Goal: Information Seeking & Learning: Learn about a topic

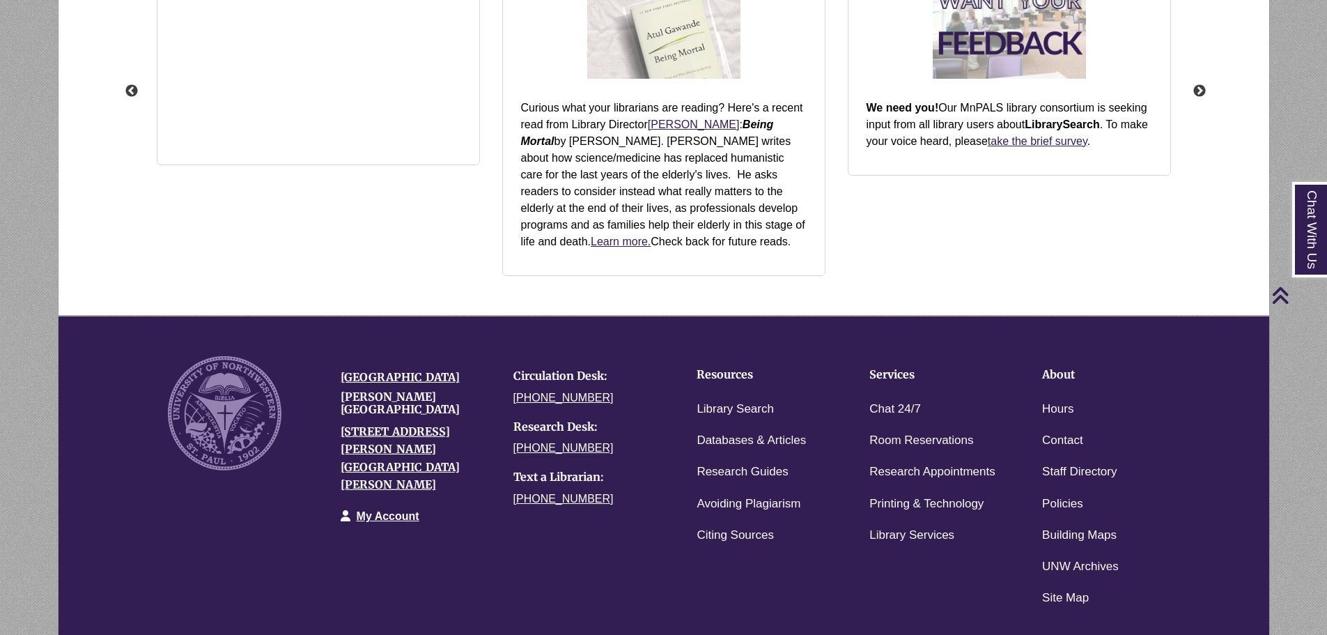
scroll to position [1918, 0]
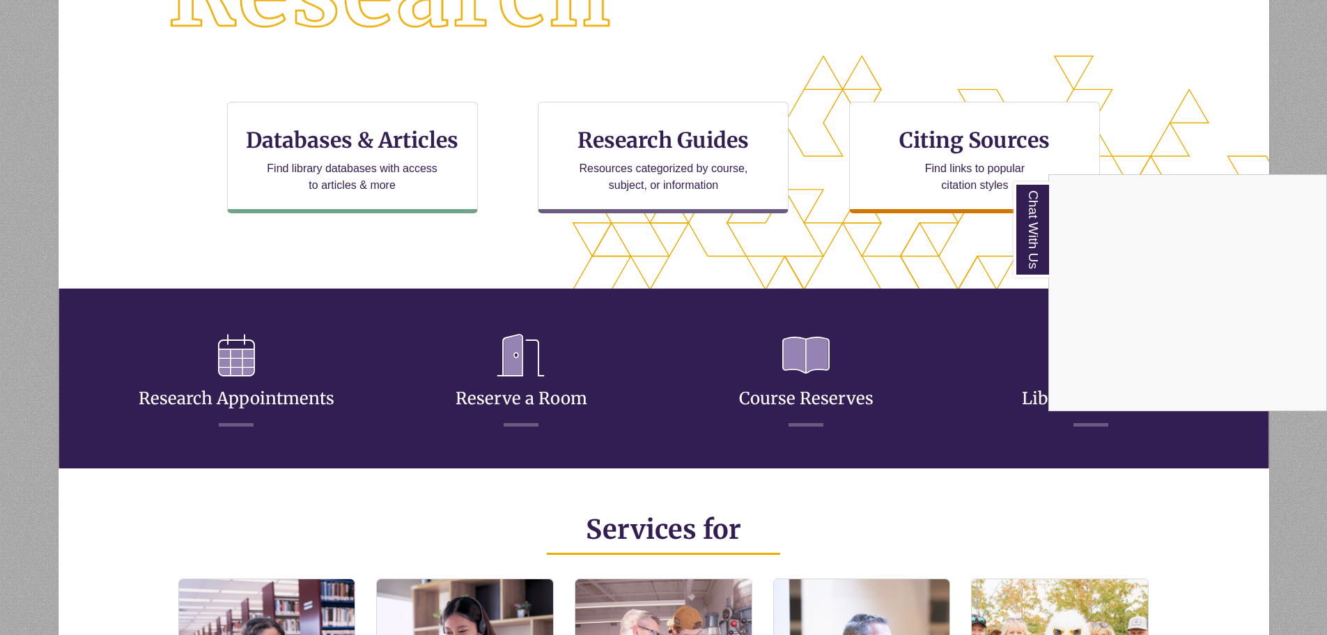
scroll to position [166, 1211]
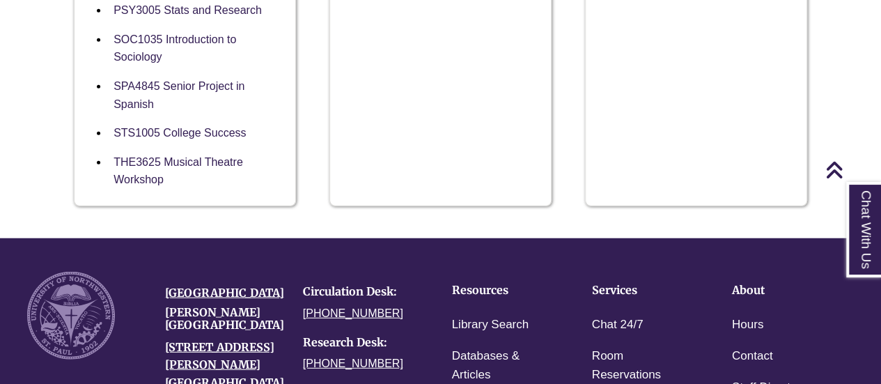
scroll to position [1811, 0]
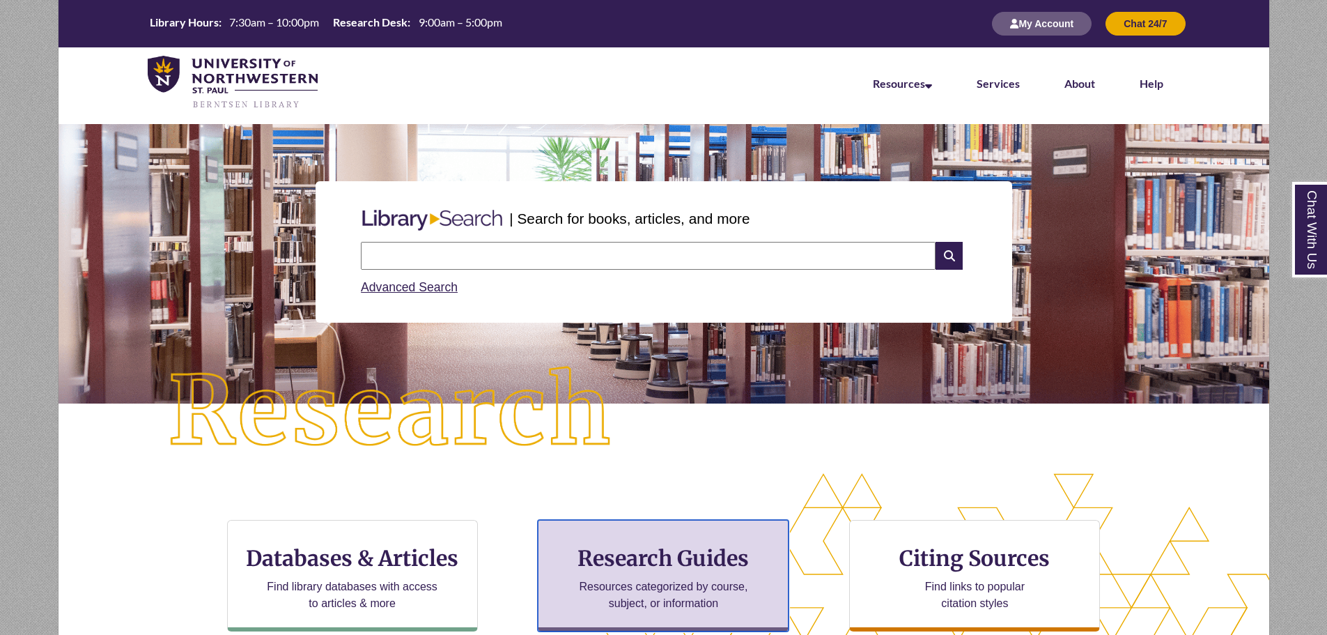
click at [602, 567] on h3 "Research Guides" at bounding box center [663, 558] width 227 height 26
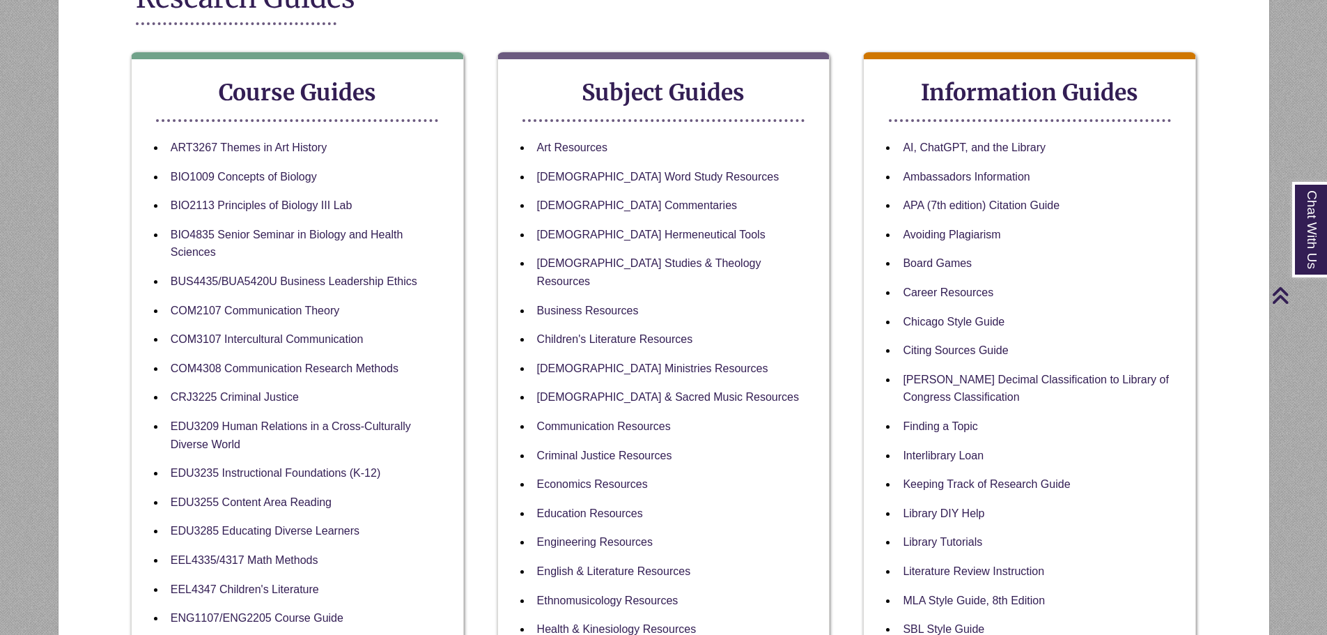
scroll to position [70, 0]
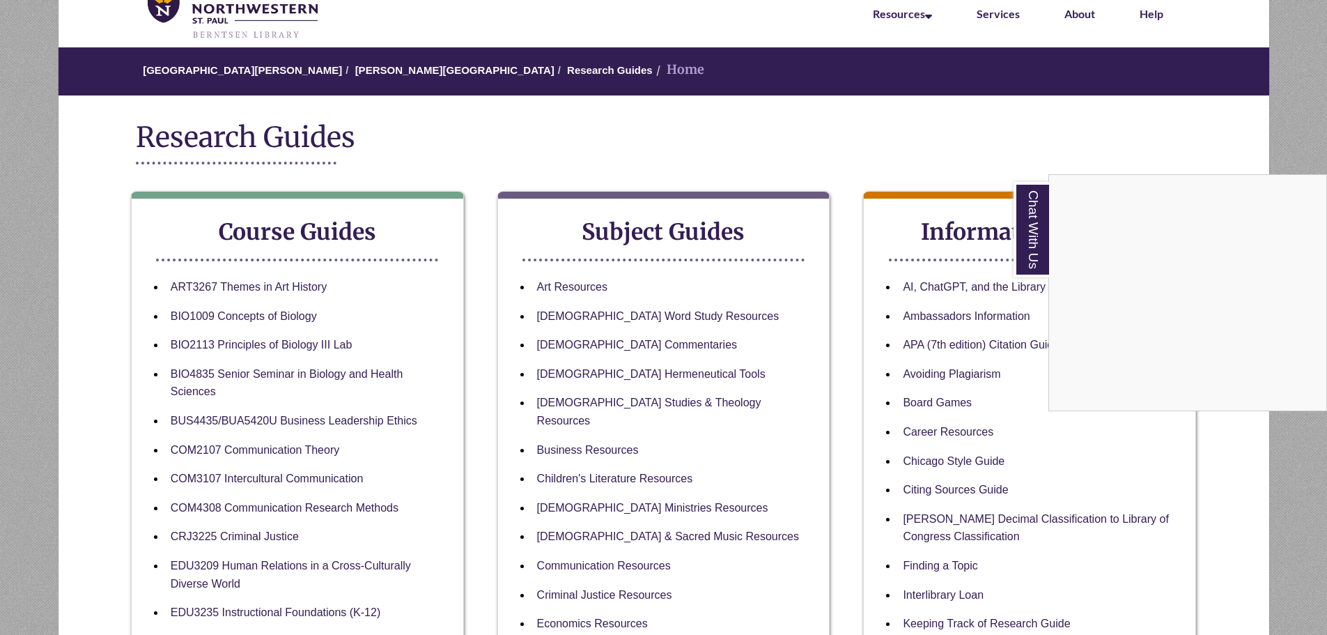
click at [803, 579] on div "Chat With Us" at bounding box center [663, 317] width 1327 height 635
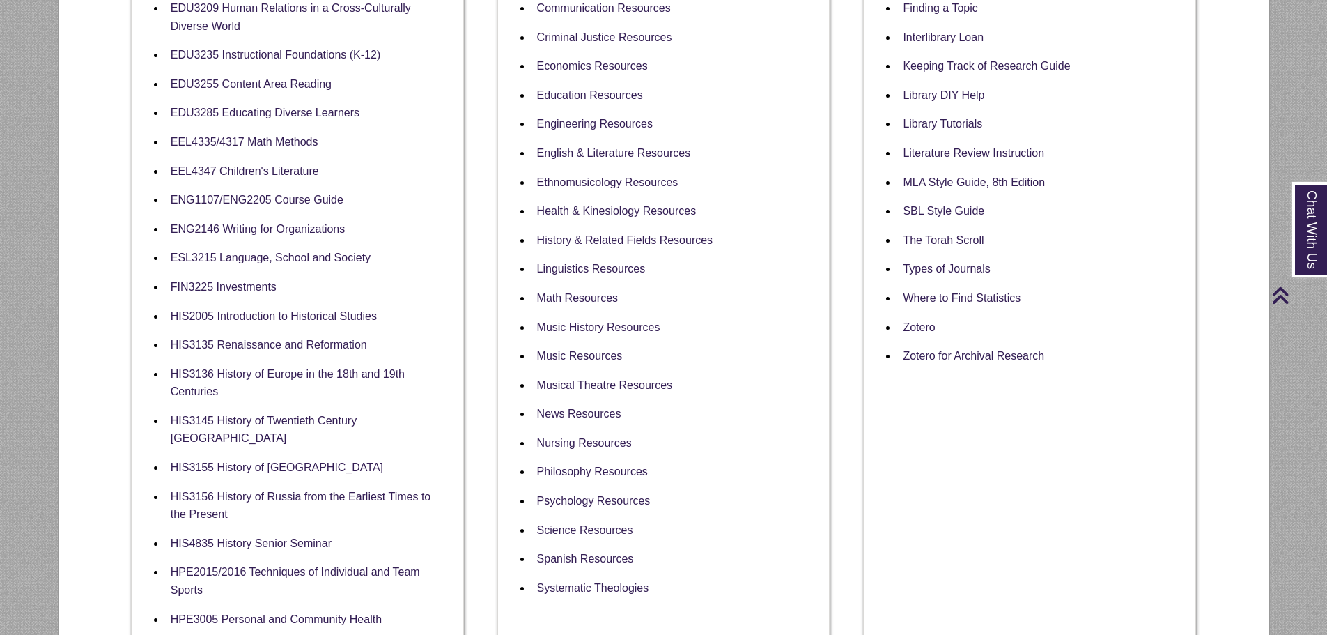
scroll to position [418, 0]
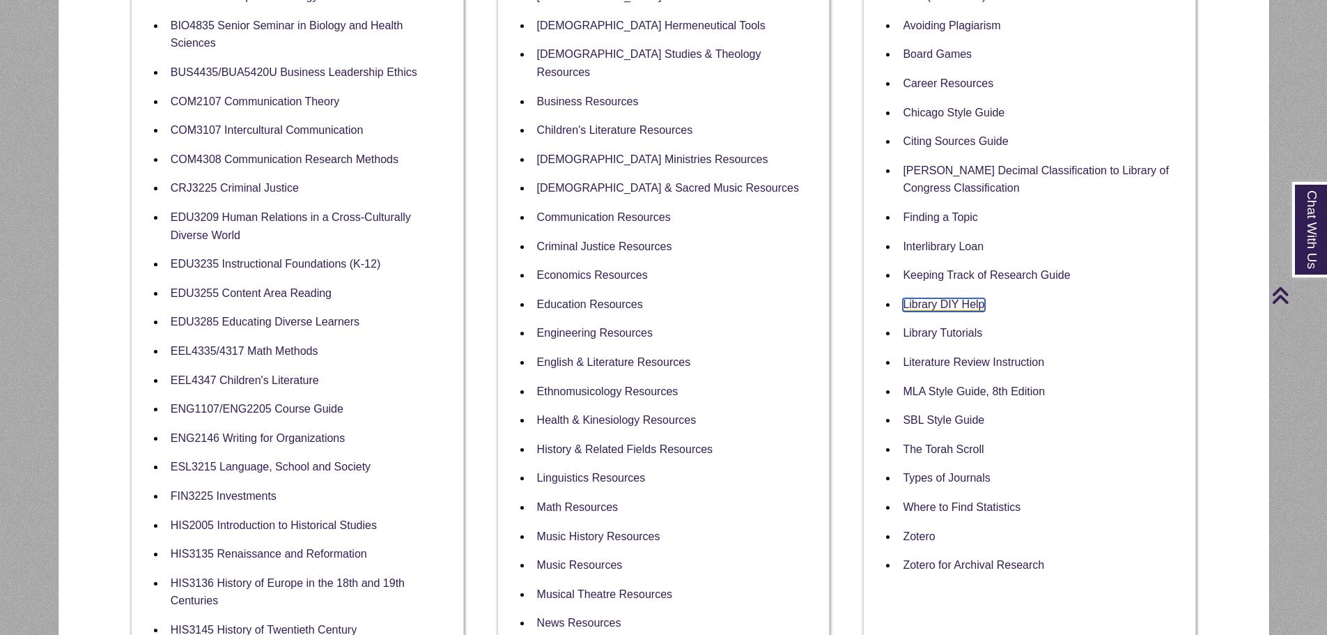
click at [931, 309] on link "Library DIY Help" at bounding box center [943, 304] width 81 height 13
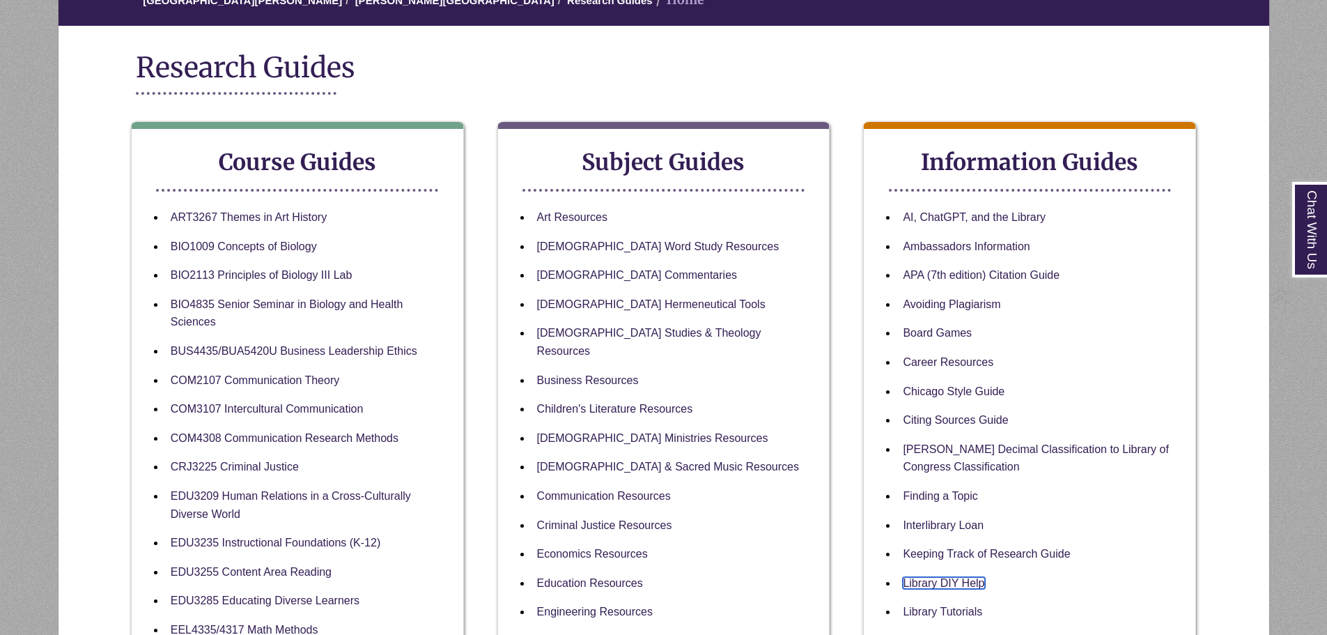
scroll to position [279, 0]
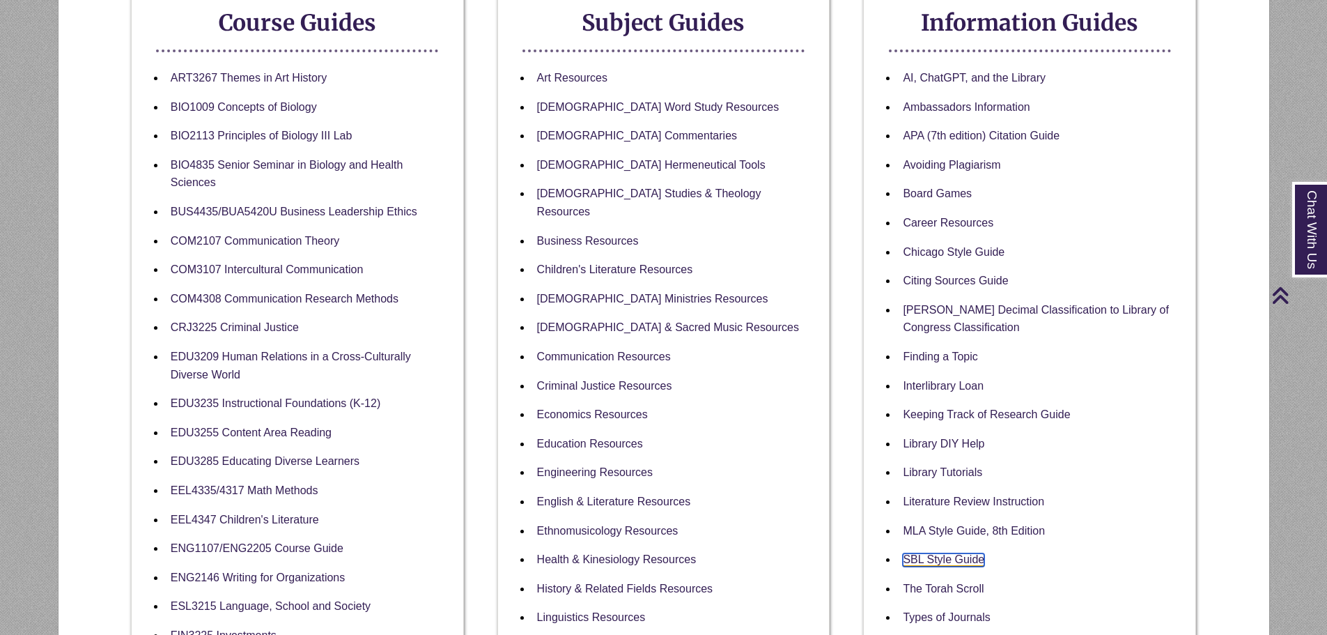
click at [948, 560] on link "SBL Style Guide" at bounding box center [943, 559] width 81 height 13
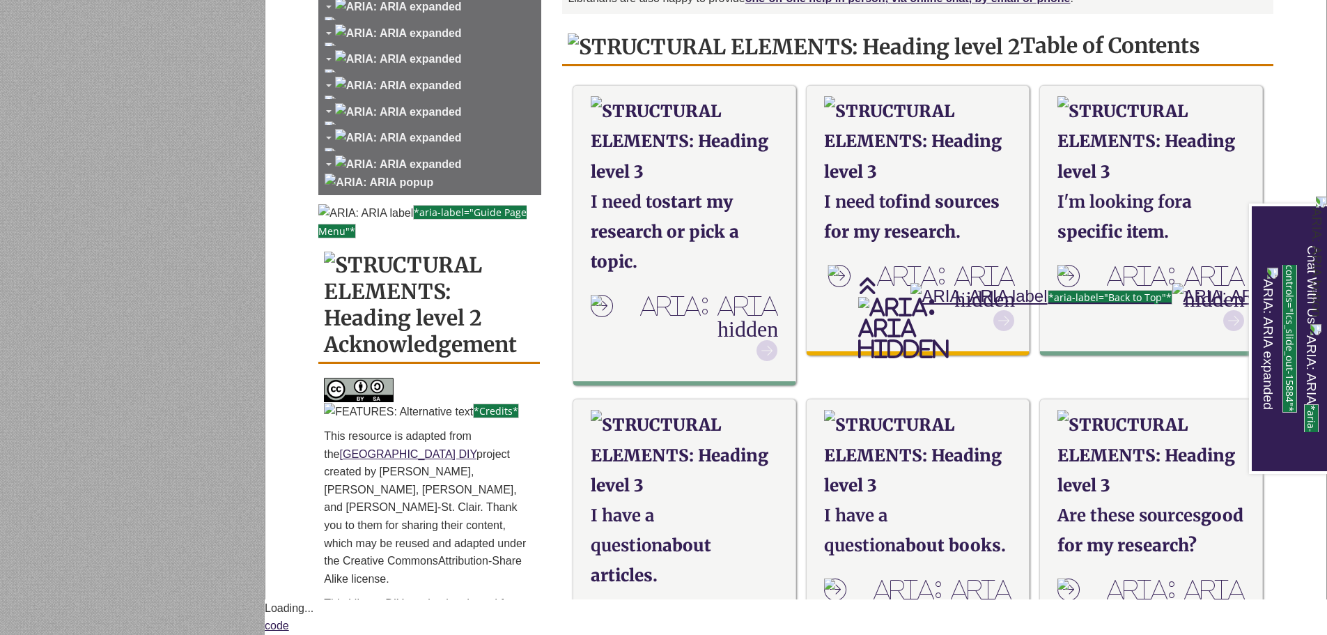
scroll to position [557, 0]
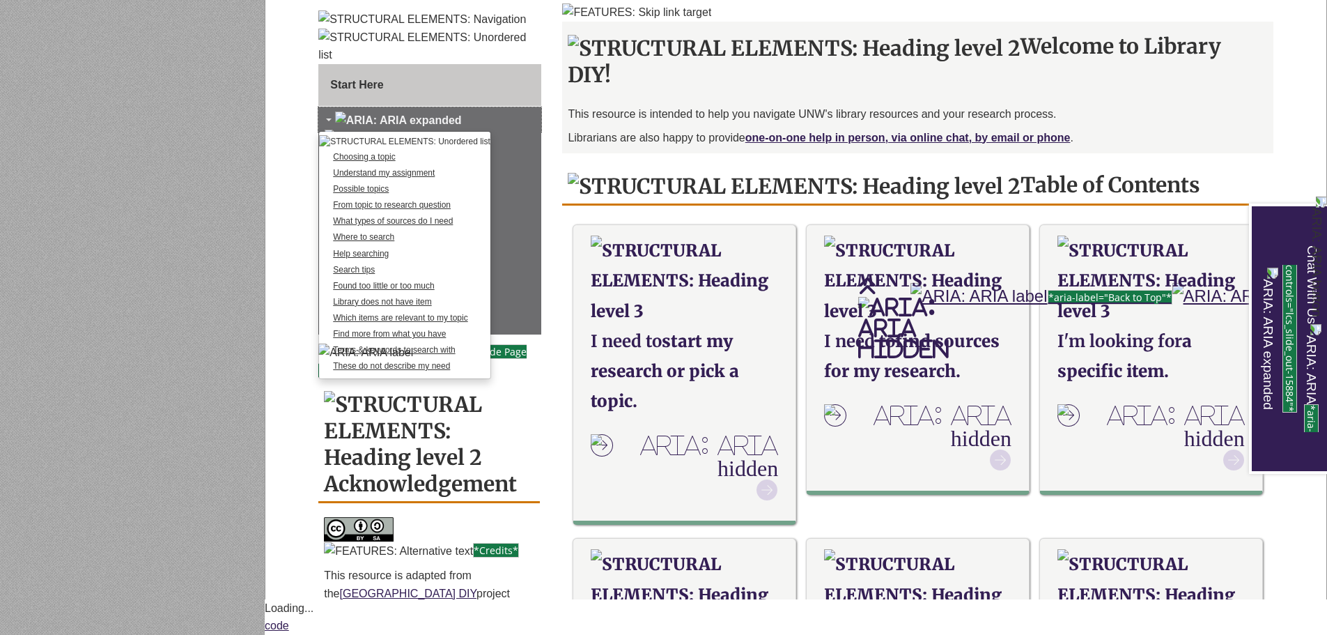
click at [0, 0] on div "Chat With Us" at bounding box center [0, 0] width 0 height 0
click at [374, 165] on link "Choosing a topic" at bounding box center [404, 157] width 171 height 16
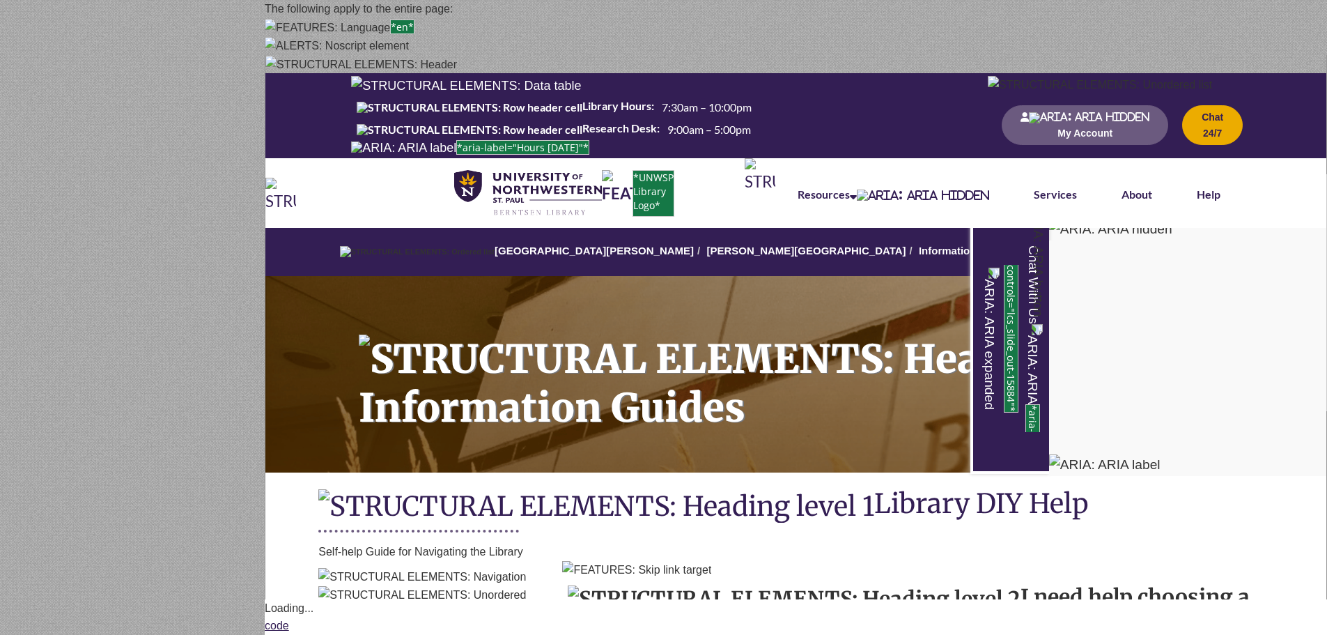
scroll to position [70, 0]
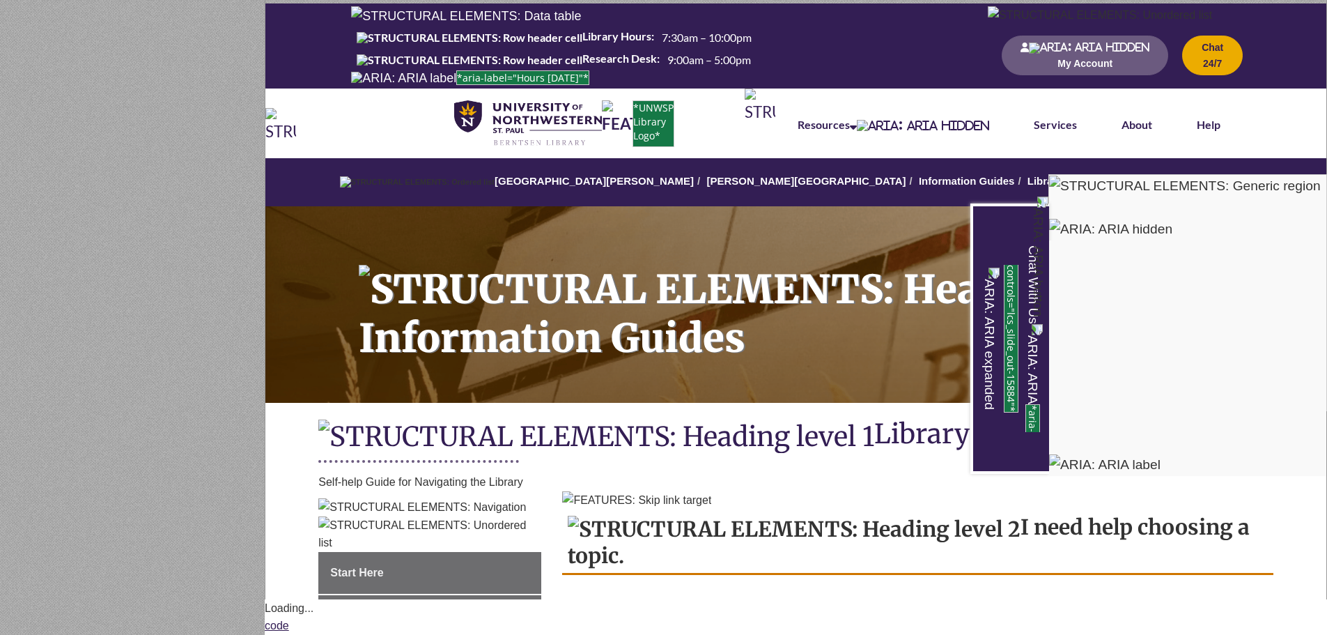
click at [812, 433] on div "Chat With Us" at bounding box center [663, 317] width 1327 height 635
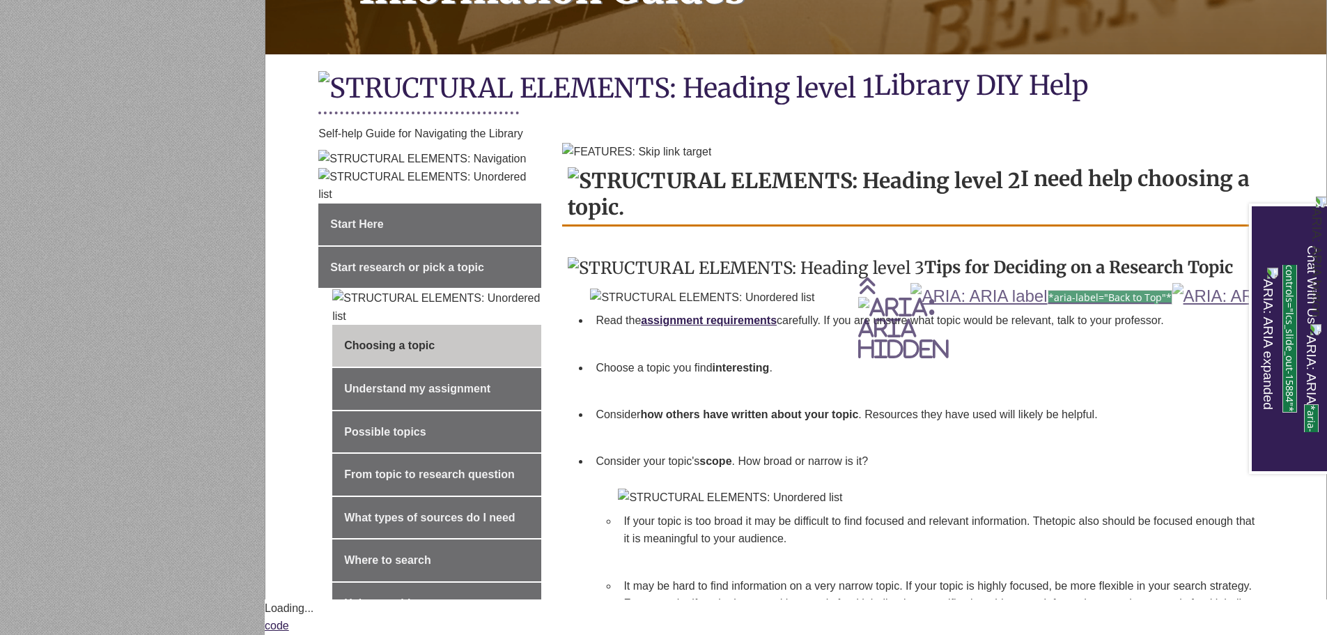
scroll to position [836, 0]
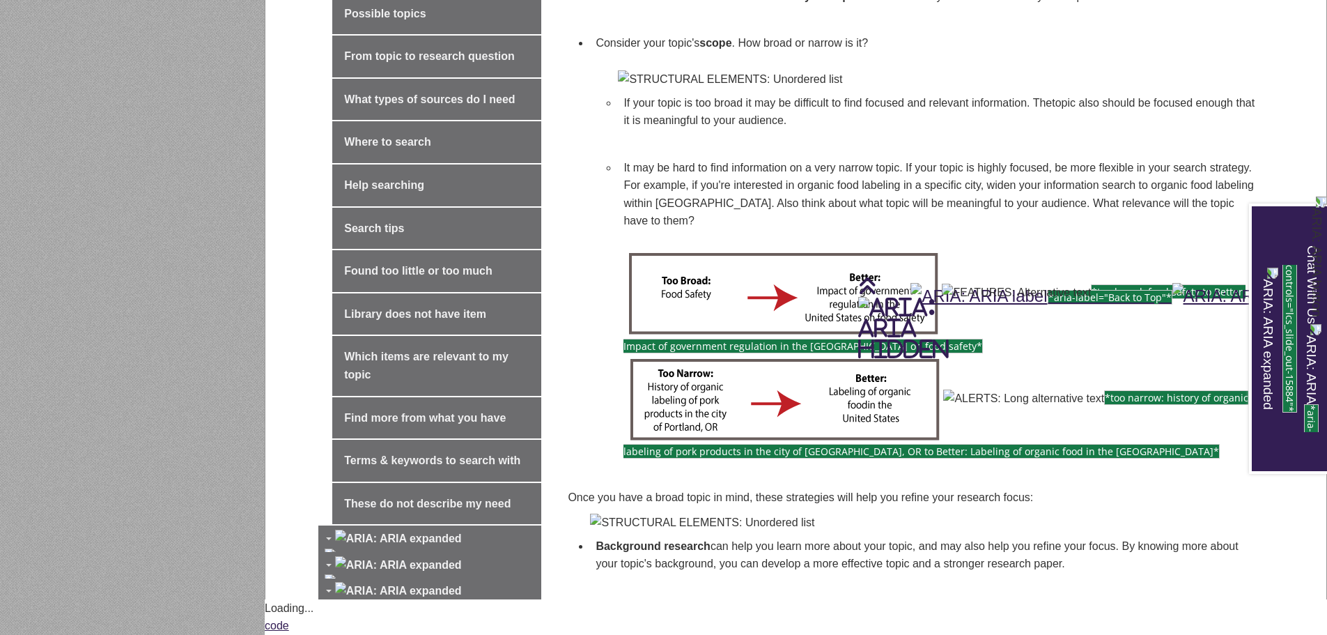
click at [992, 429] on span "*too narrow: history of organic labeling of pork products in the city of Portla…" at bounding box center [935, 424] width 625 height 68
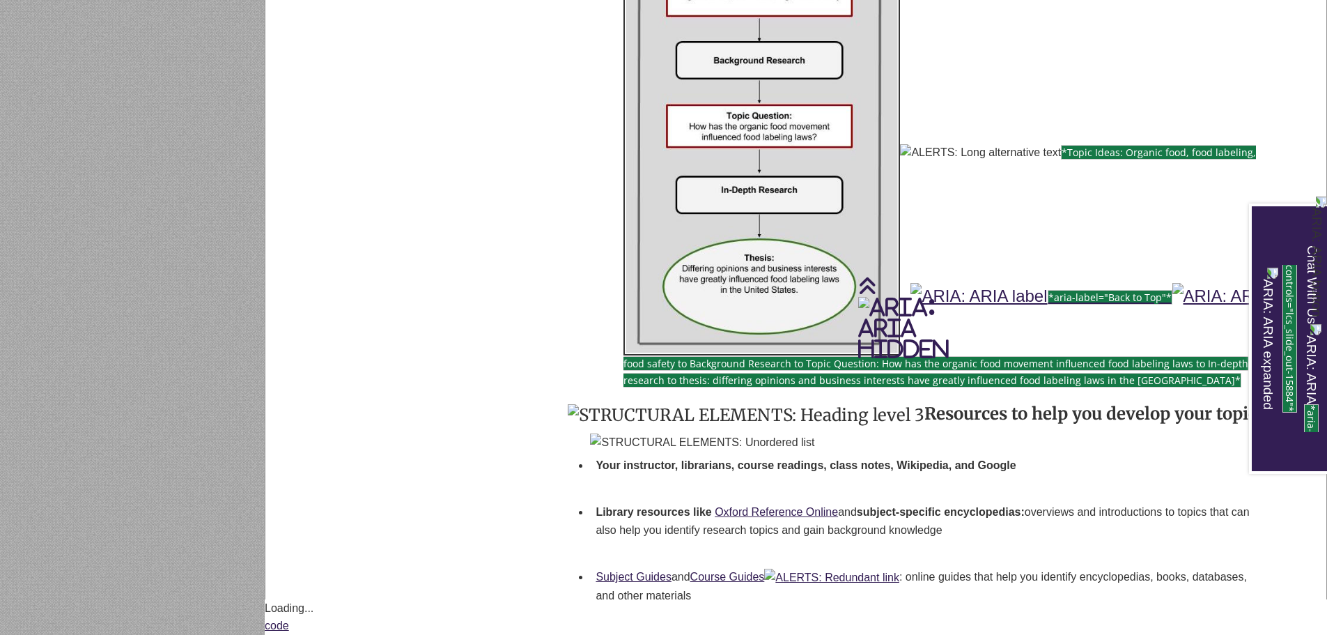
scroll to position [1950, 0]
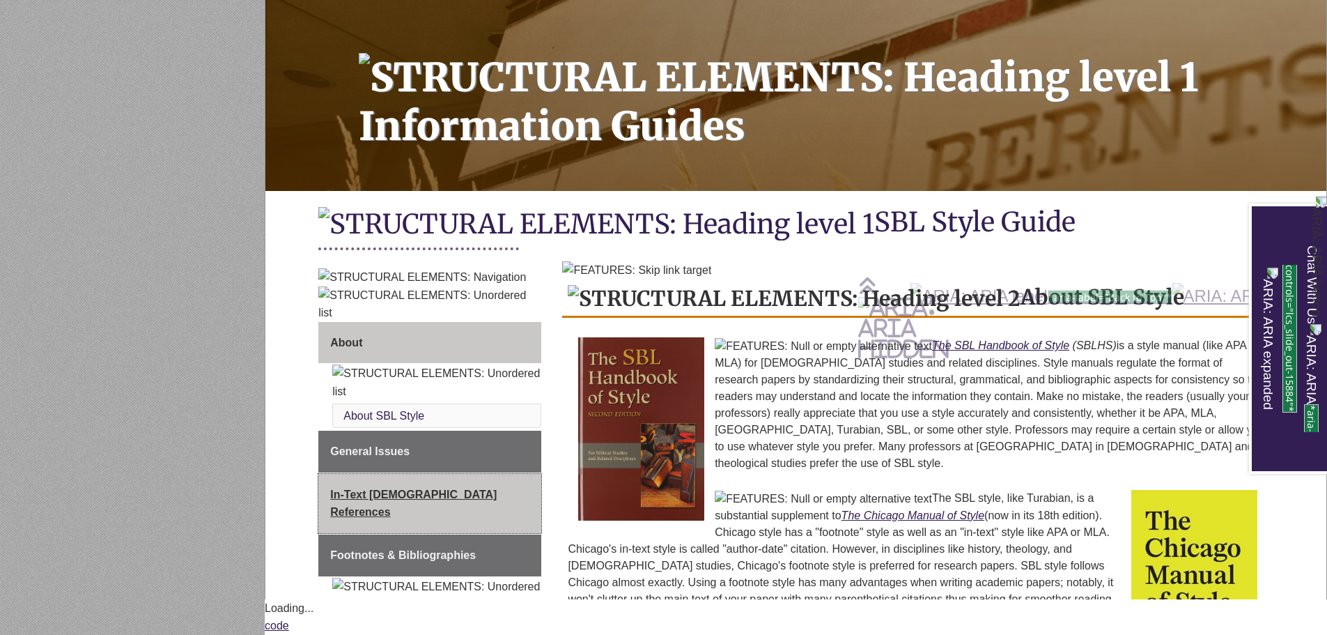
scroll to position [557, 0]
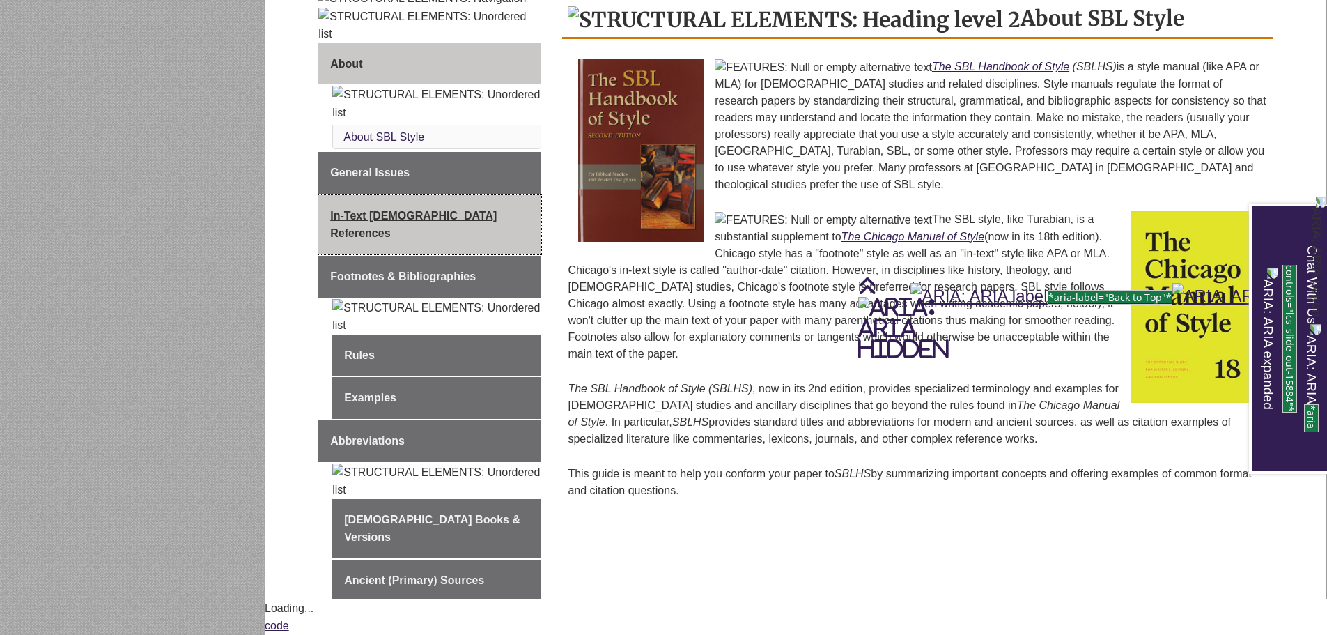
click at [435, 250] on link "In-Text [DEMOGRAPHIC_DATA] References" at bounding box center [429, 224] width 223 height 59
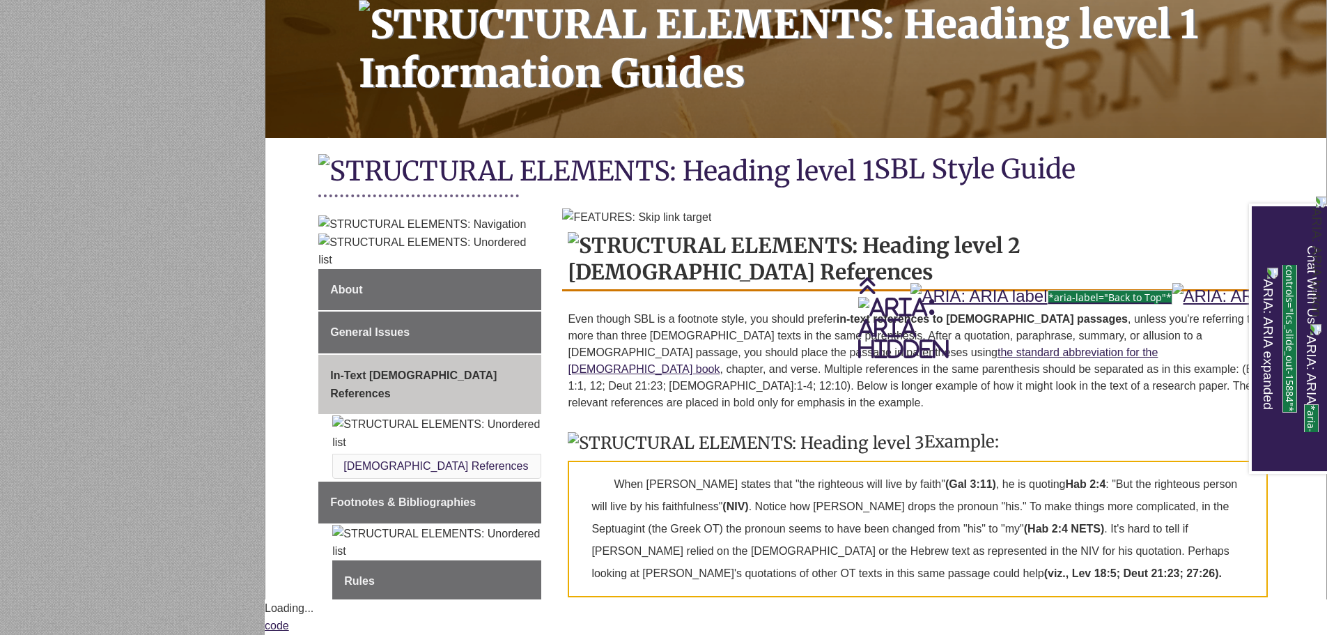
scroll to position [533, 0]
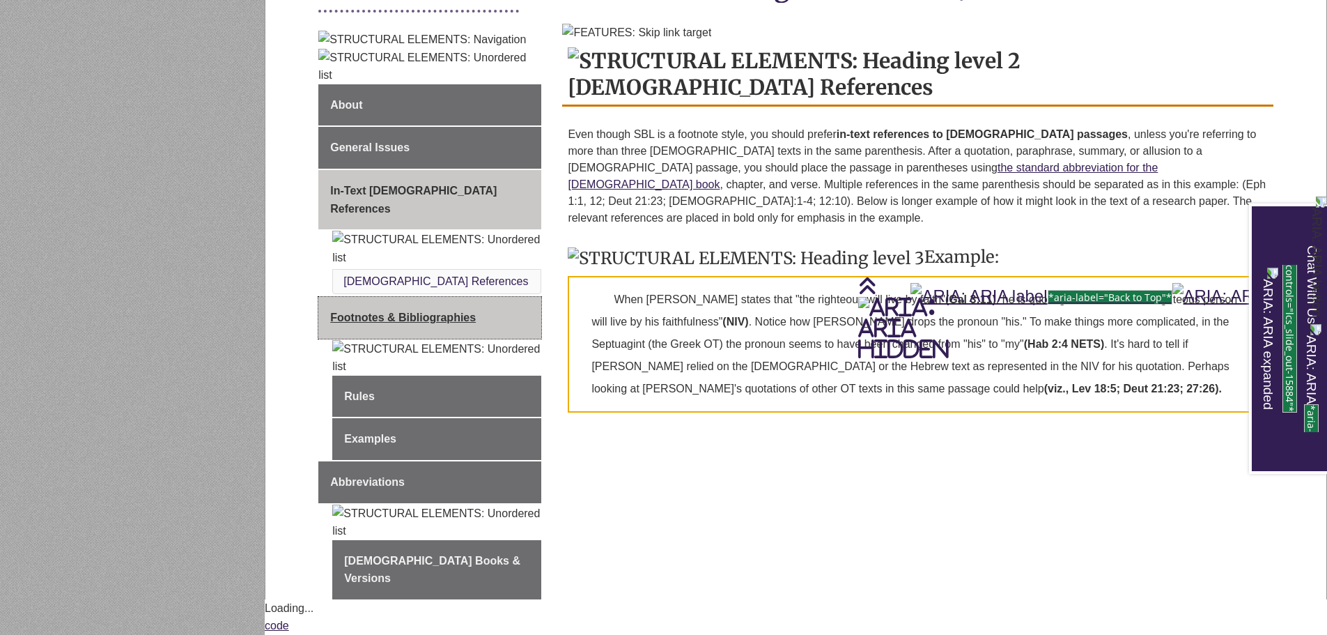
click at [458, 311] on span "Footnotes & Bibliographies" at bounding box center [403, 317] width 146 height 12
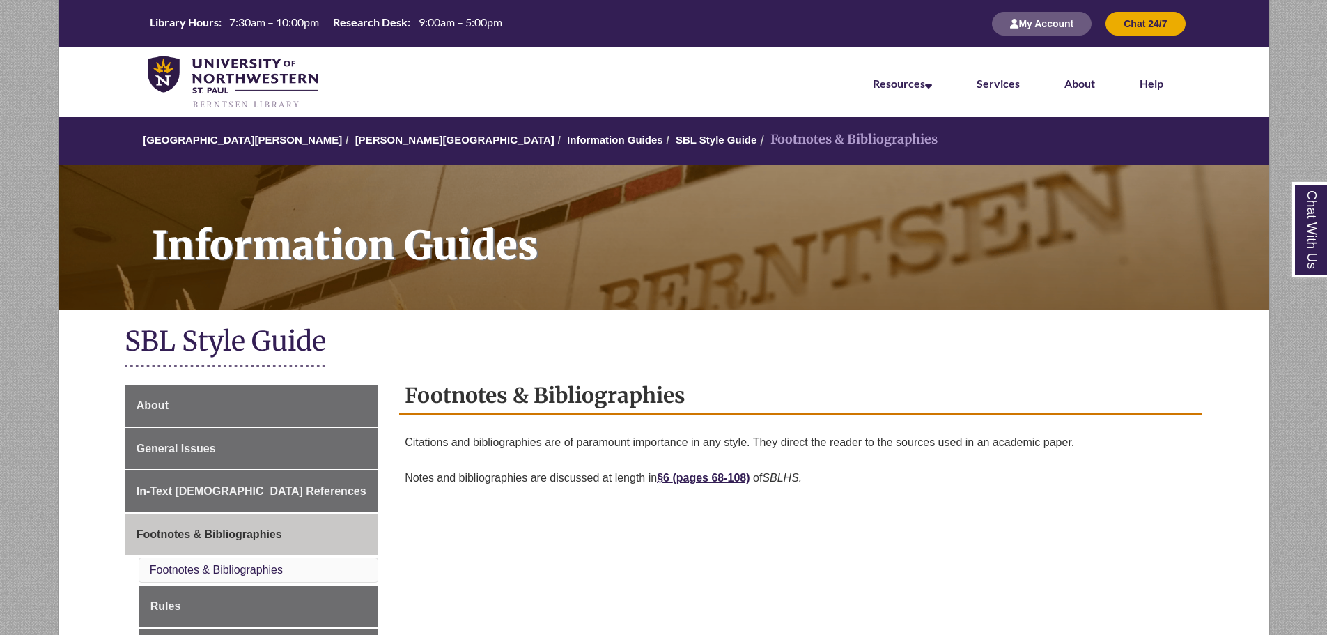
scroll to position [209, 0]
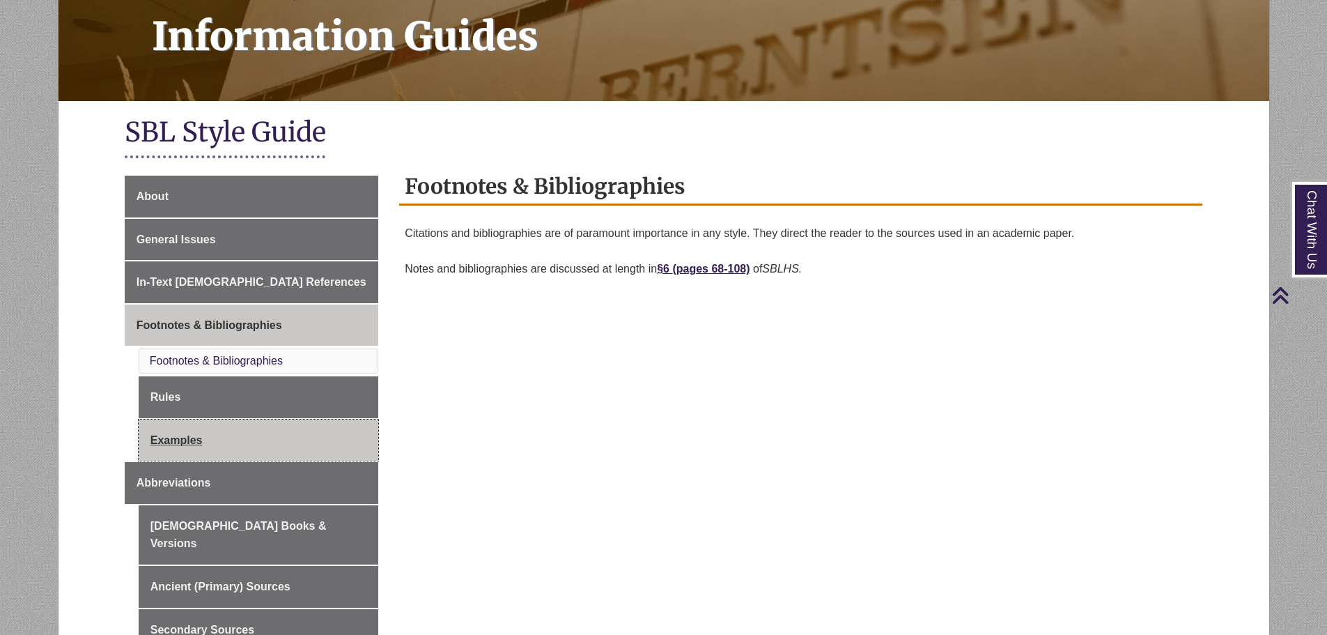
click at [292, 442] on link "Examples" at bounding box center [259, 440] width 240 height 42
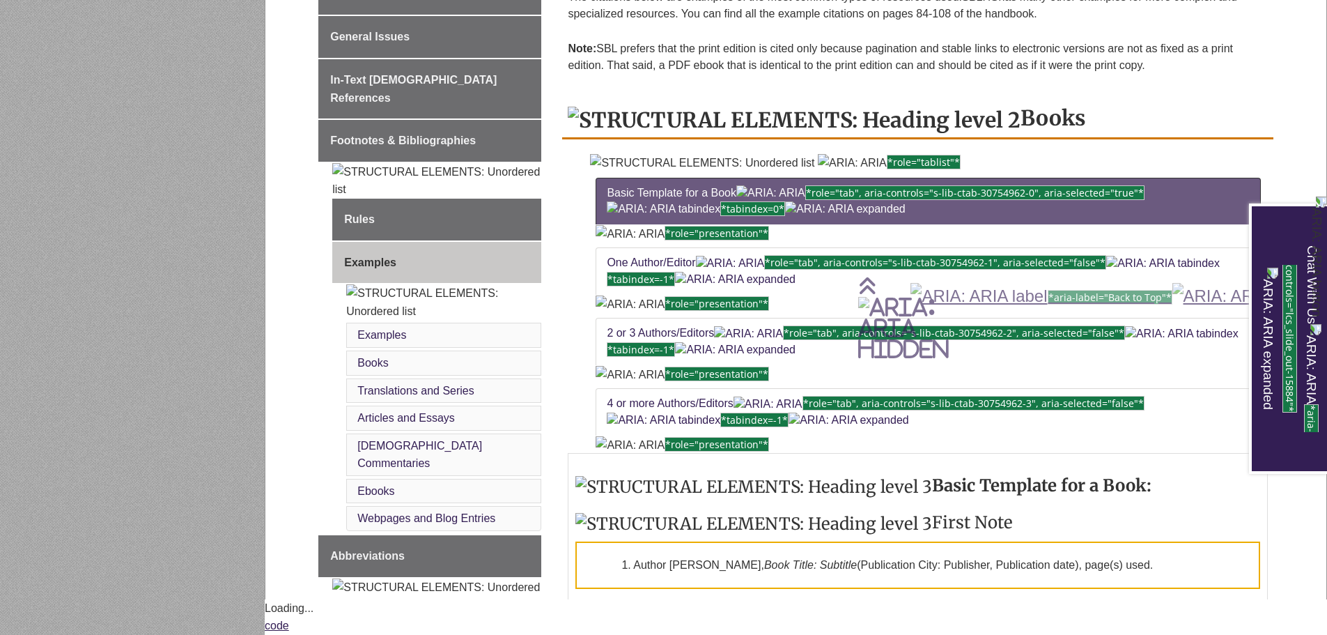
scroll to position [697, 0]
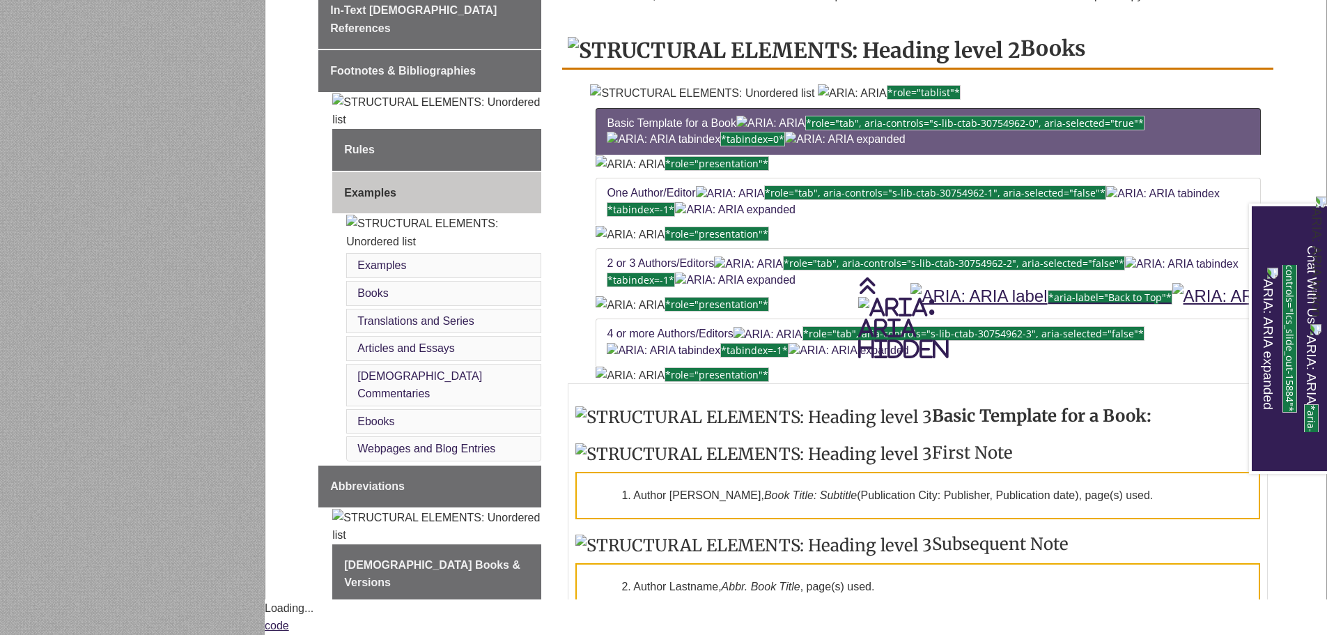
click at [915, 428] on h3 "Basic Template for a Book:" at bounding box center [917, 416] width 684 height 23
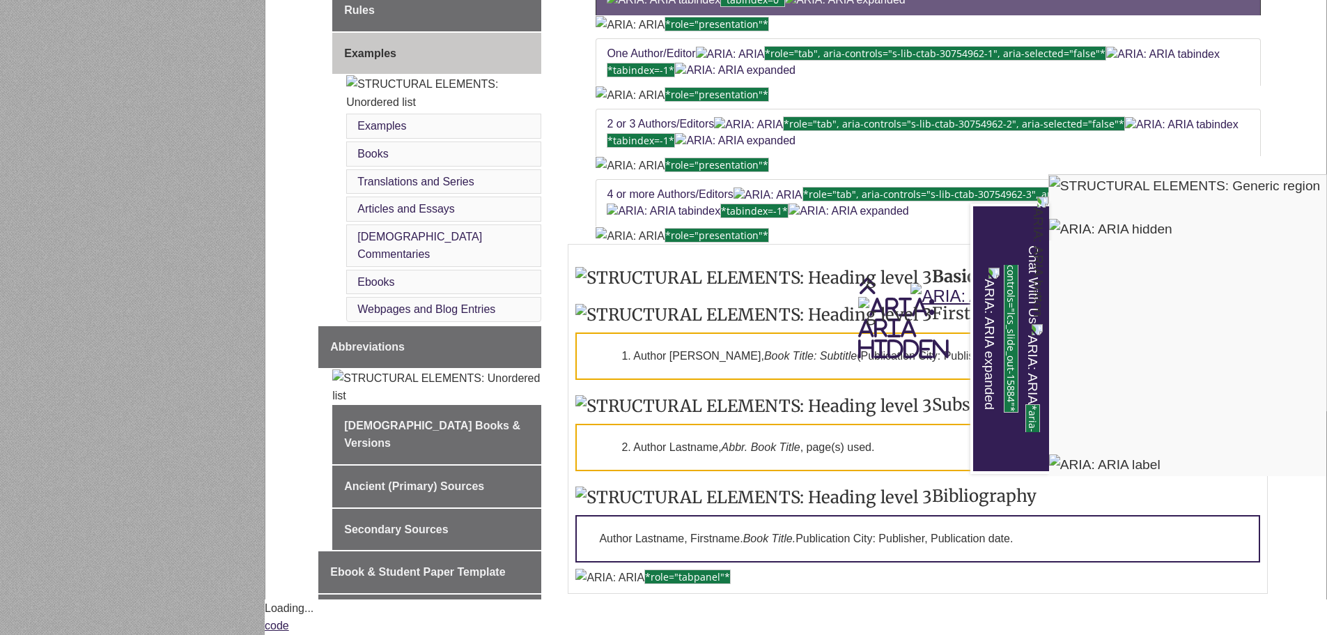
scroll to position [627, 0]
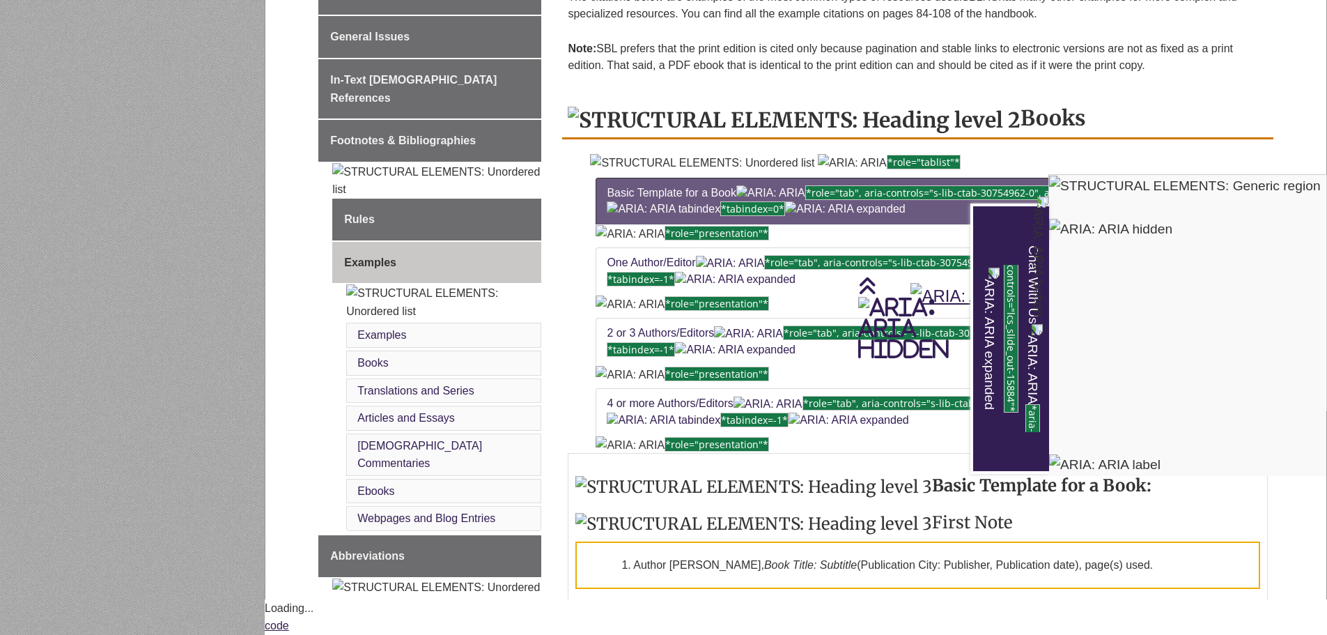
click at [855, 107] on div "Chat With Us" at bounding box center [663, 317] width 1327 height 635
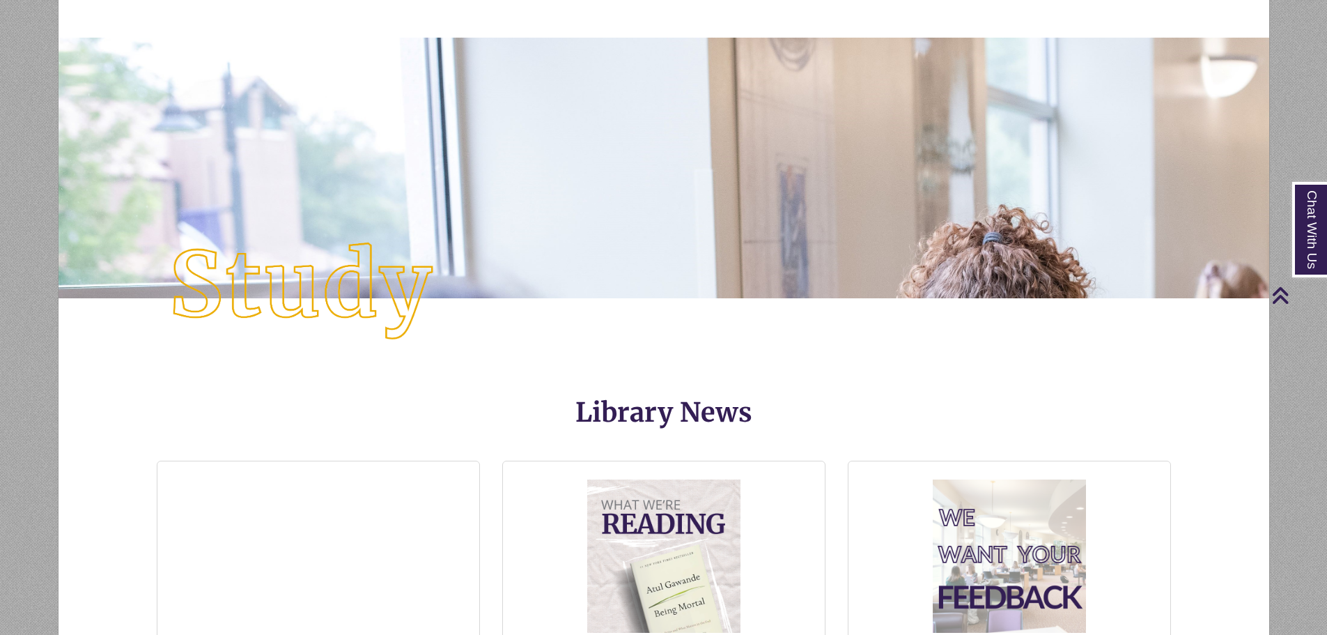
scroll to position [1532, 0]
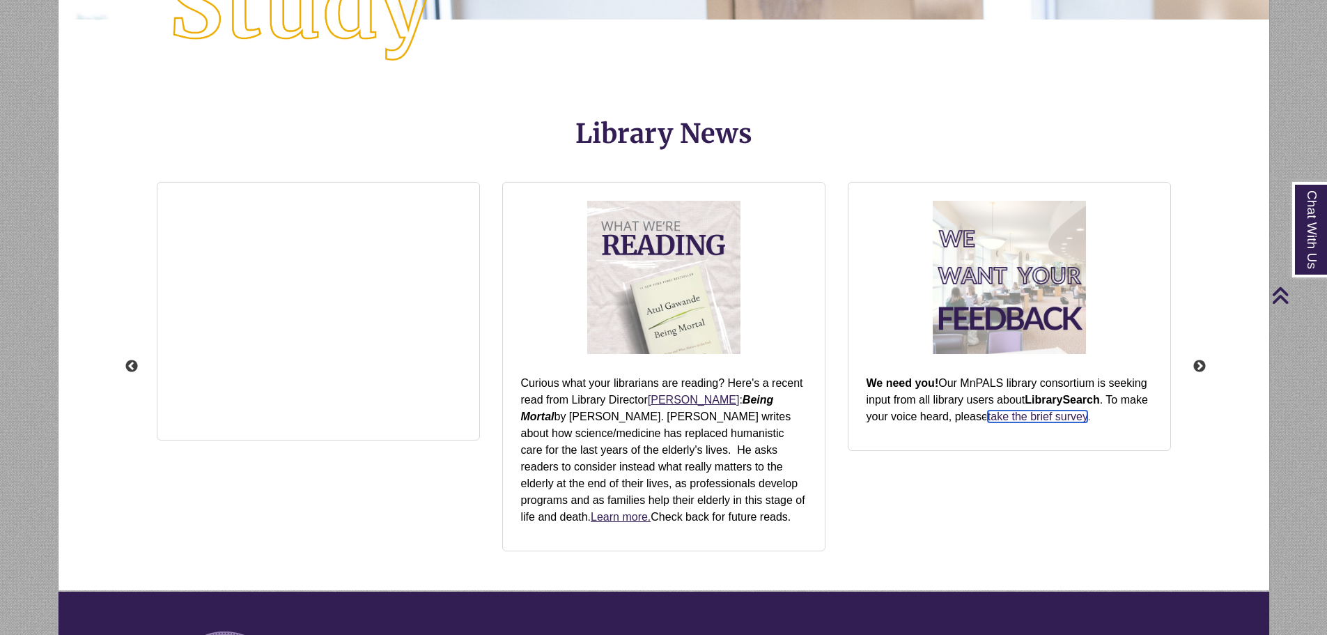
click at [1039, 414] on link "take the brief survey" at bounding box center [1038, 416] width 100 height 12
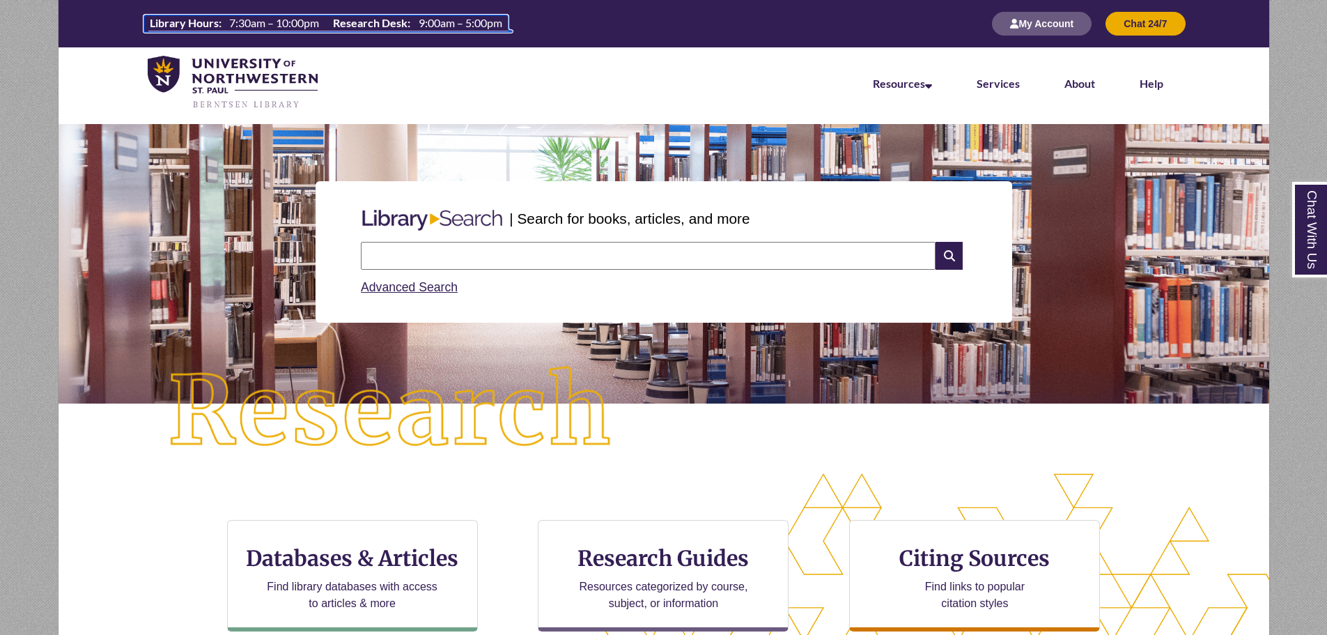
click at [231, 24] on span "7:30am – 10:00pm" at bounding box center [274, 22] width 90 height 13
